Goal: Task Accomplishment & Management: Use online tool/utility

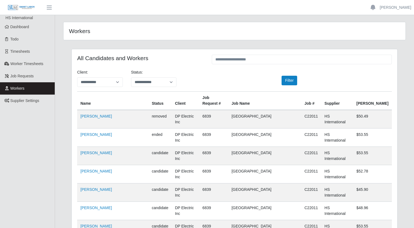
scroll to position [3780, 0]
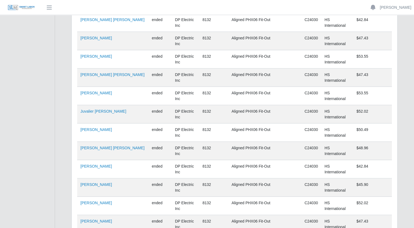
scroll to position [3780, 0]
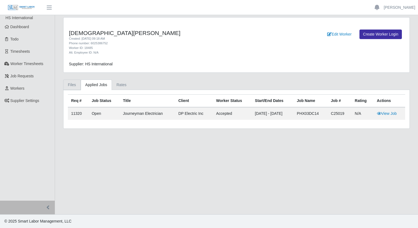
click at [73, 86] on link "Files" at bounding box center [72, 85] width 18 height 11
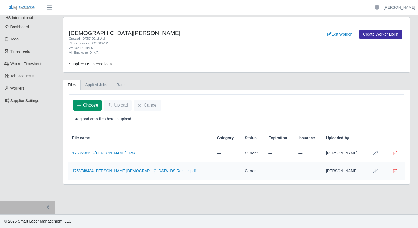
click at [88, 104] on span "Choose" at bounding box center [90, 105] width 15 height 7
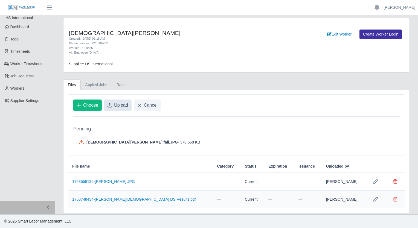
click at [115, 109] on button "Upload" at bounding box center [118, 105] width 28 height 11
